Goal: Information Seeking & Learning: Understand process/instructions

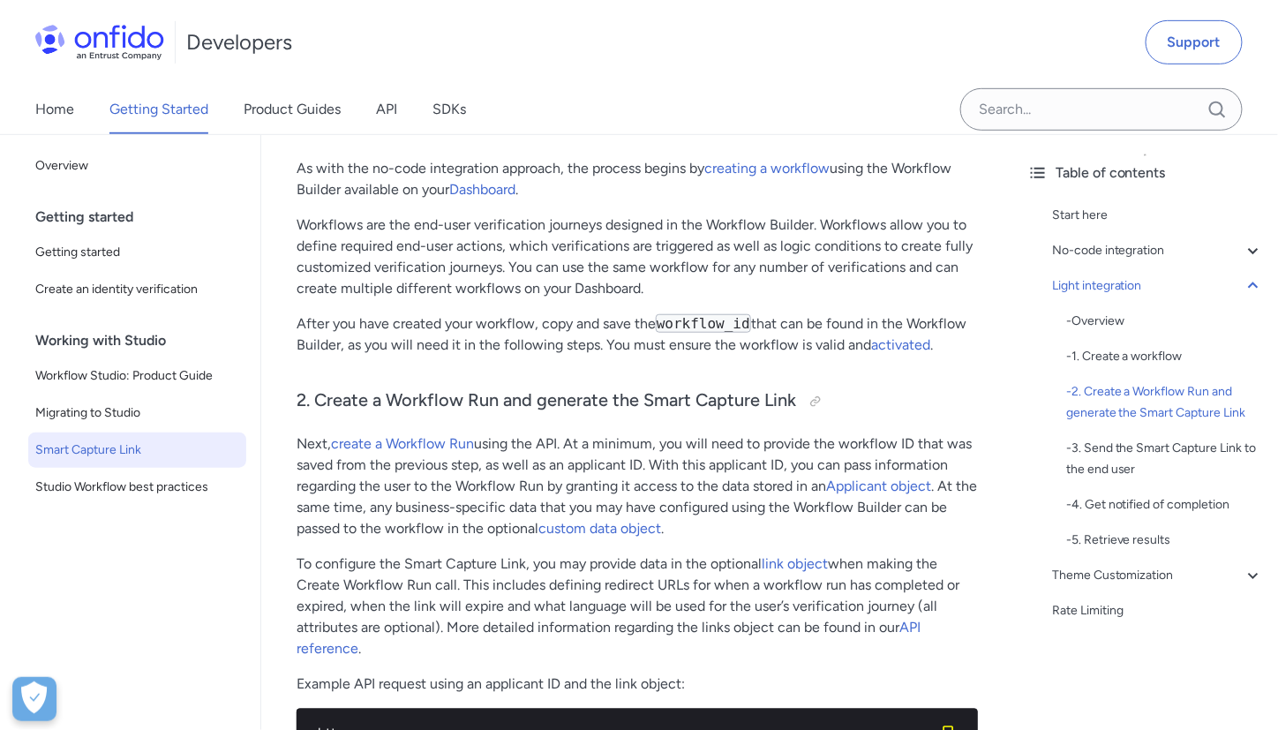
scroll to position [2296, 0]
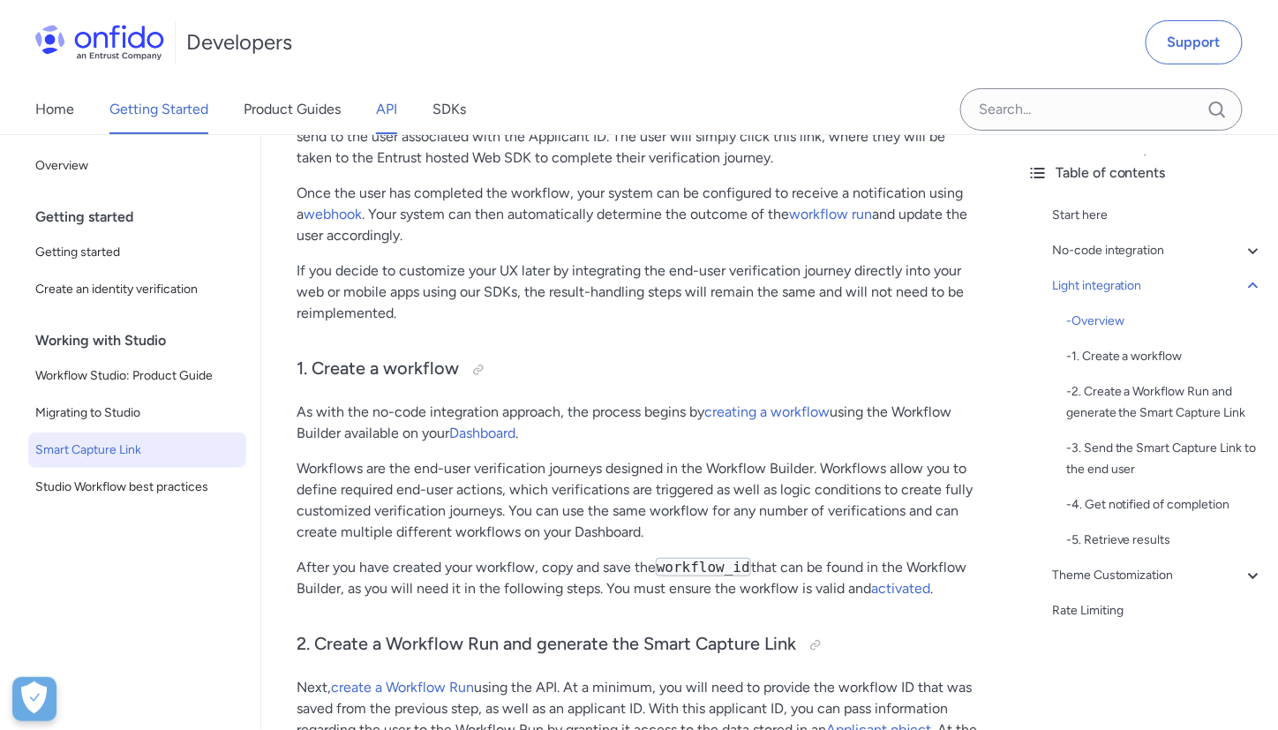
click at [378, 112] on link "API" at bounding box center [386, 109] width 21 height 49
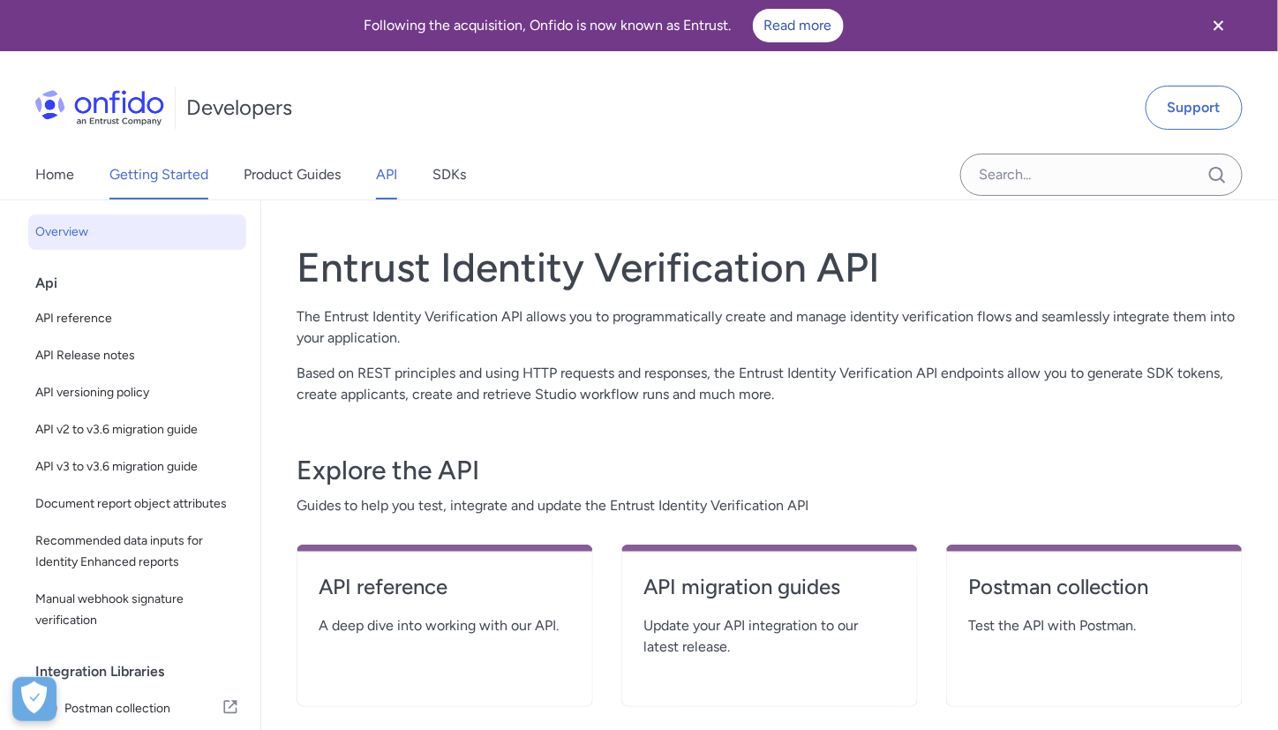
click at [164, 185] on link "Getting Started" at bounding box center [158, 174] width 99 height 49
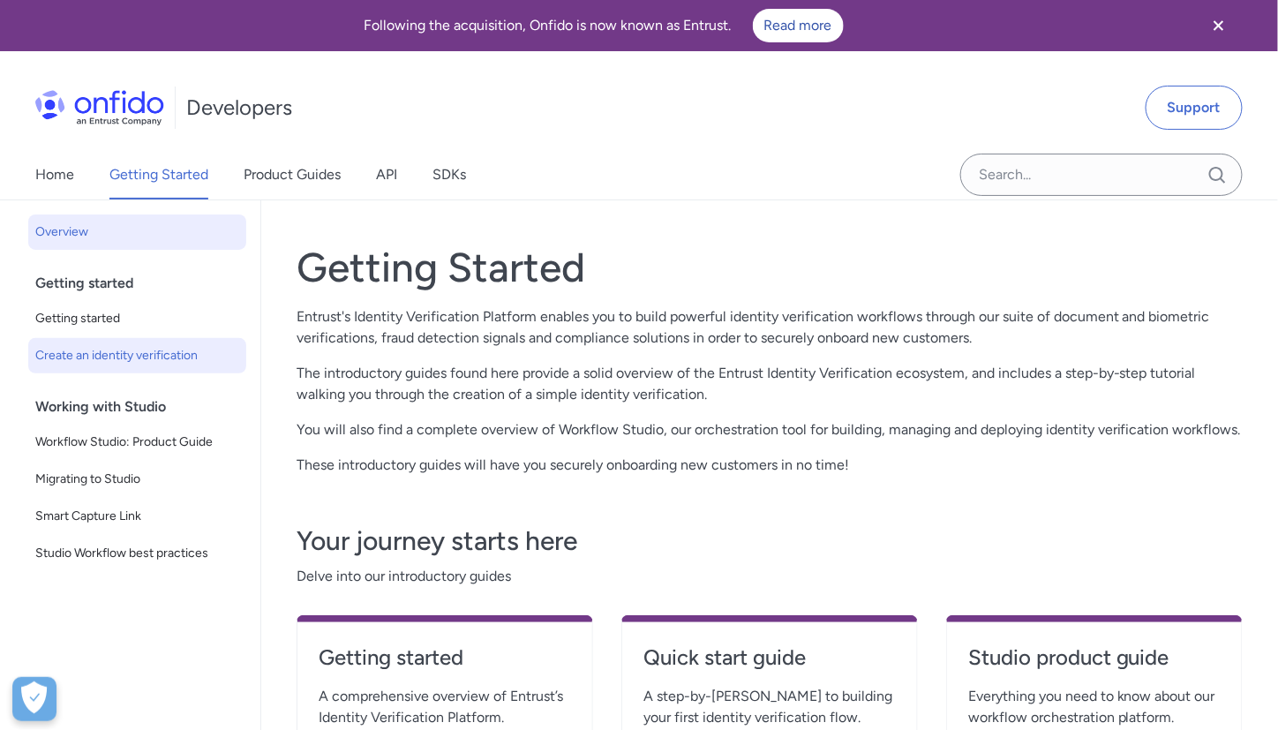
click at [120, 363] on span "Create an identity verification" at bounding box center [137, 355] width 204 height 21
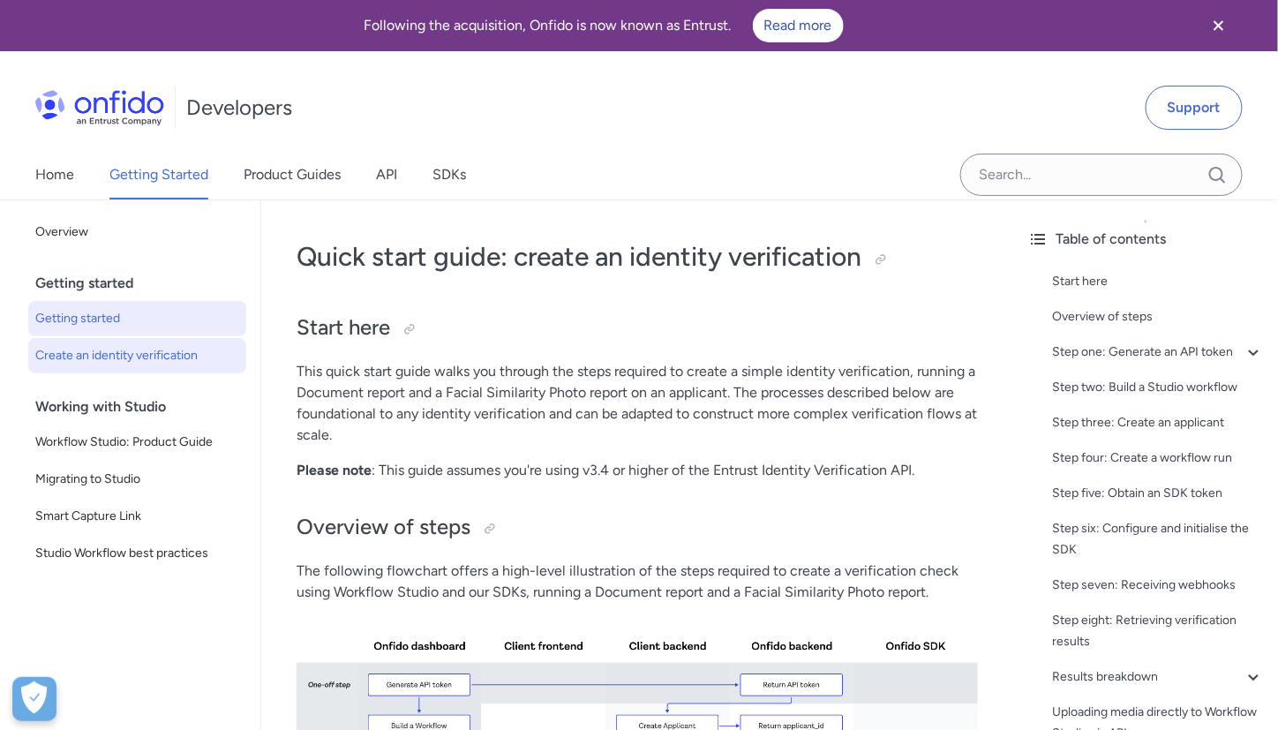
click at [110, 314] on span "Getting started" at bounding box center [137, 318] width 204 height 21
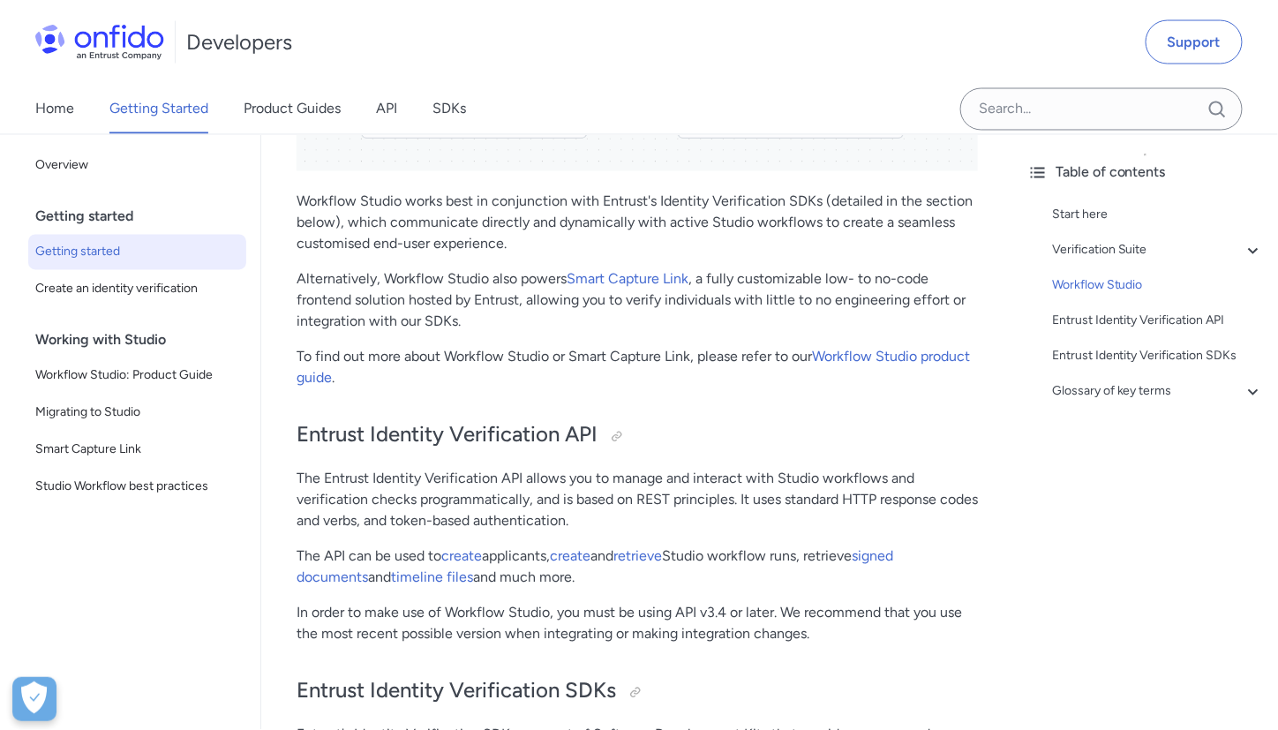
scroll to position [3286, 0]
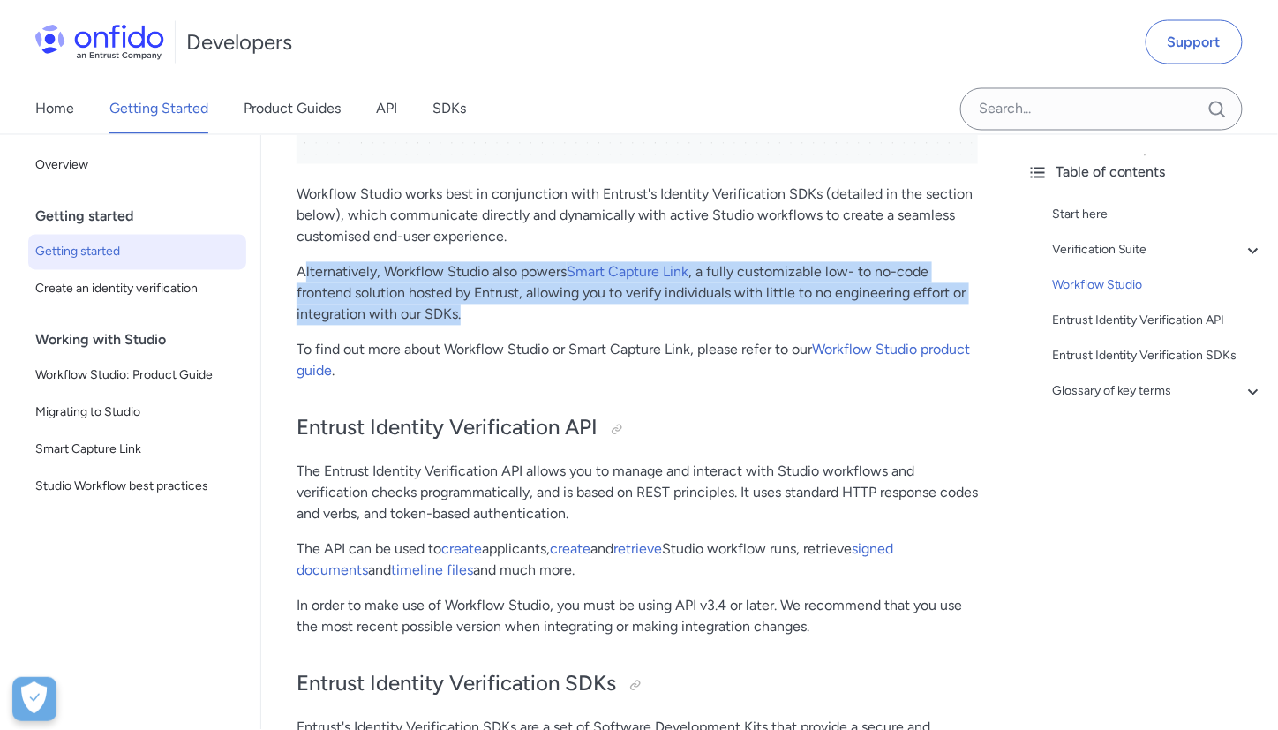
drag, startPoint x: 304, startPoint y: 370, endPoint x: 646, endPoint y: 425, distance: 346.9
click at [646, 326] on p "Alternatively, Workflow Studio also powers Smart Capture Link , a fully customi…" at bounding box center [638, 294] width 682 height 64
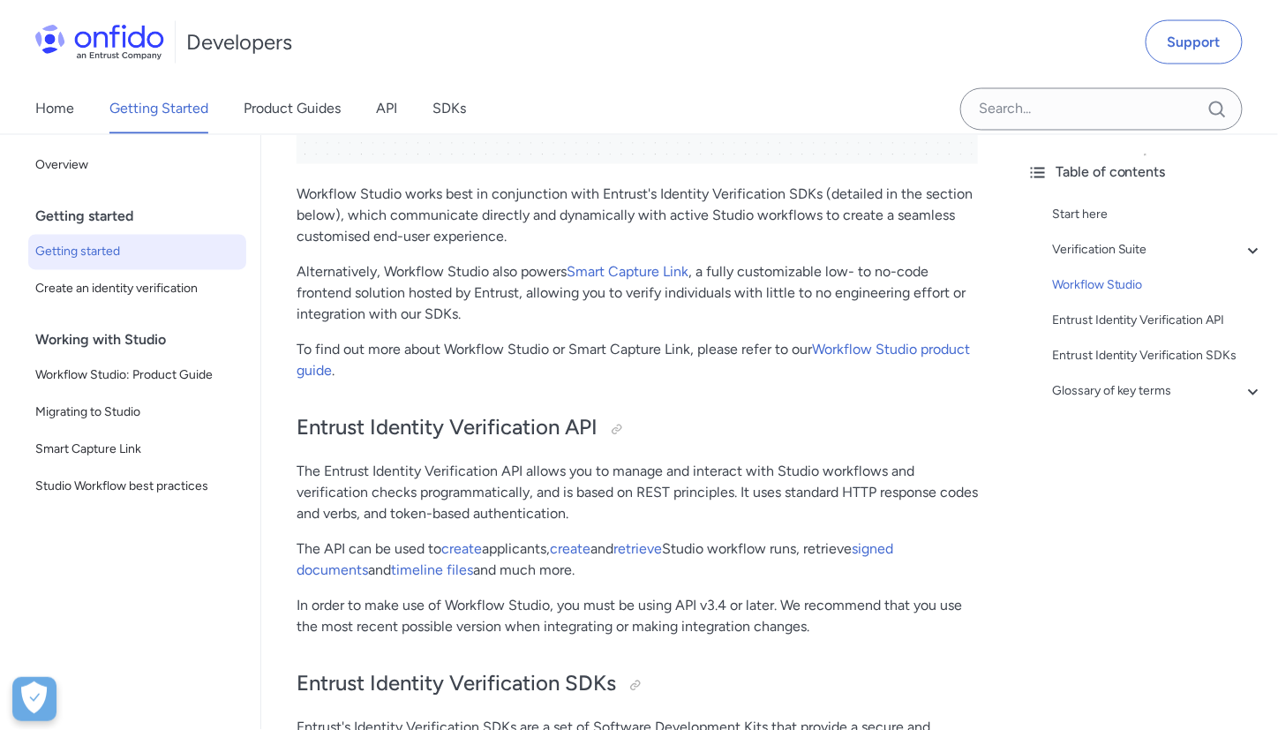
scroll to position [3013, 0]
